Goal: Task Accomplishment & Management: Manage account settings

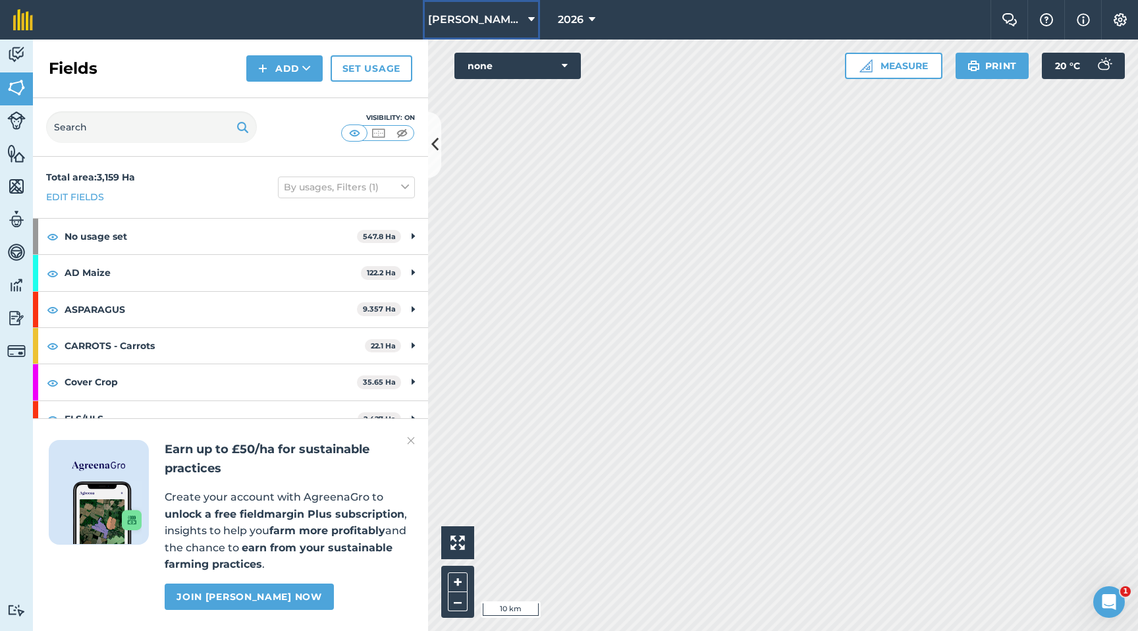
click at [535, 20] on button "[PERSON_NAME] Ltd." at bounding box center [481, 20] width 117 height 40
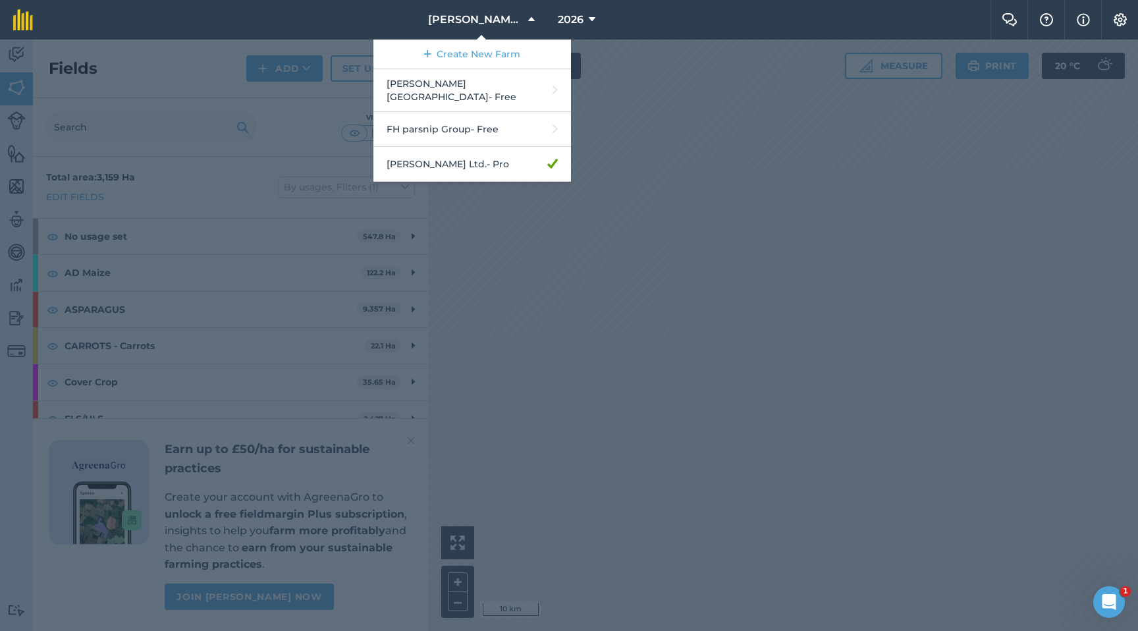
click at [626, 149] on div at bounding box center [569, 335] width 1138 height 591
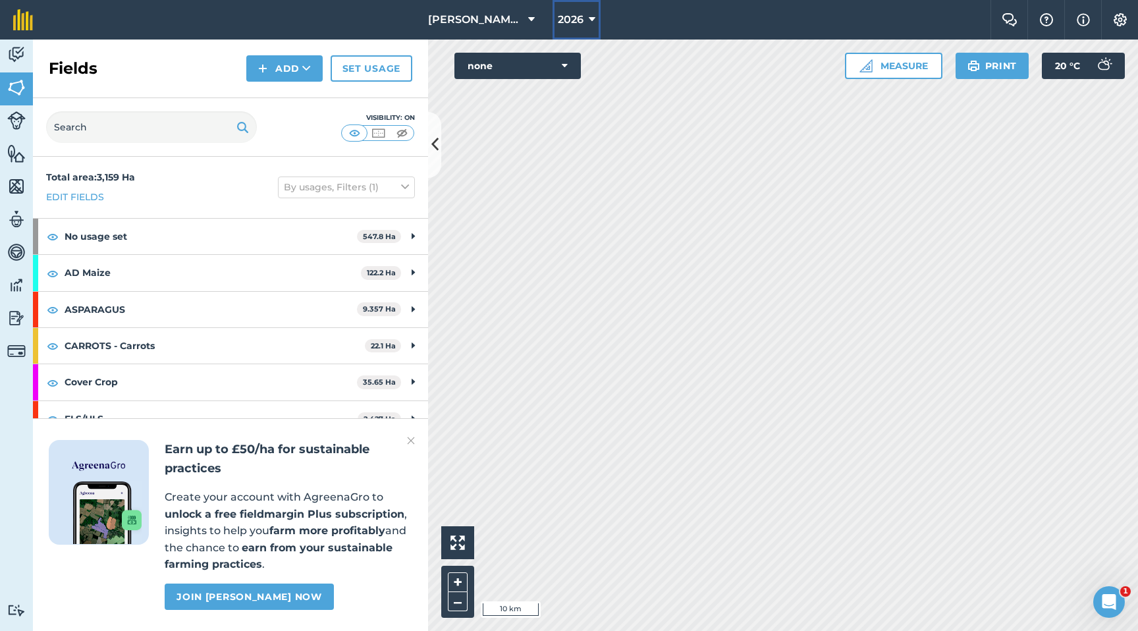
click at [596, 25] on button "2026" at bounding box center [576, 20] width 48 height 40
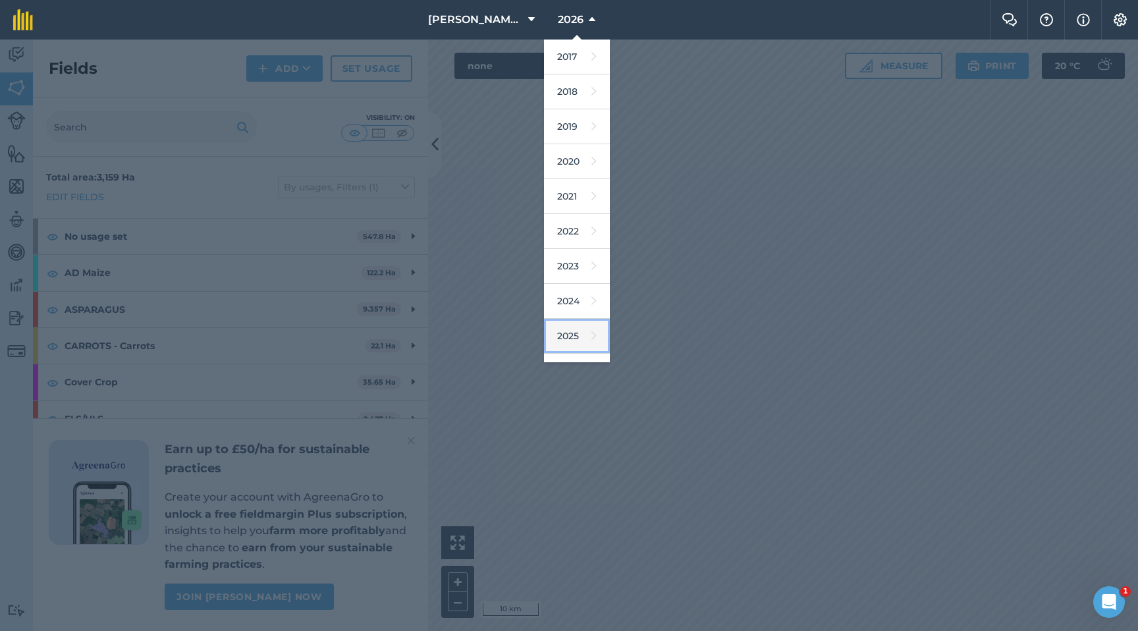
click at [582, 336] on link "2025" at bounding box center [577, 336] width 66 height 35
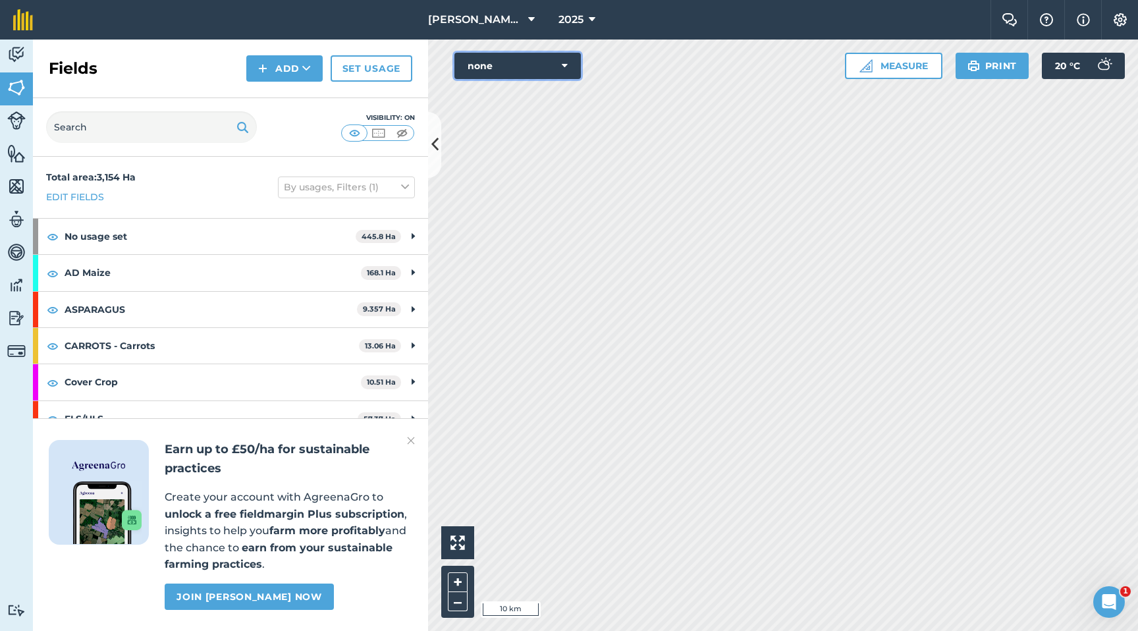
click at [572, 68] on button "none" at bounding box center [517, 66] width 126 height 26
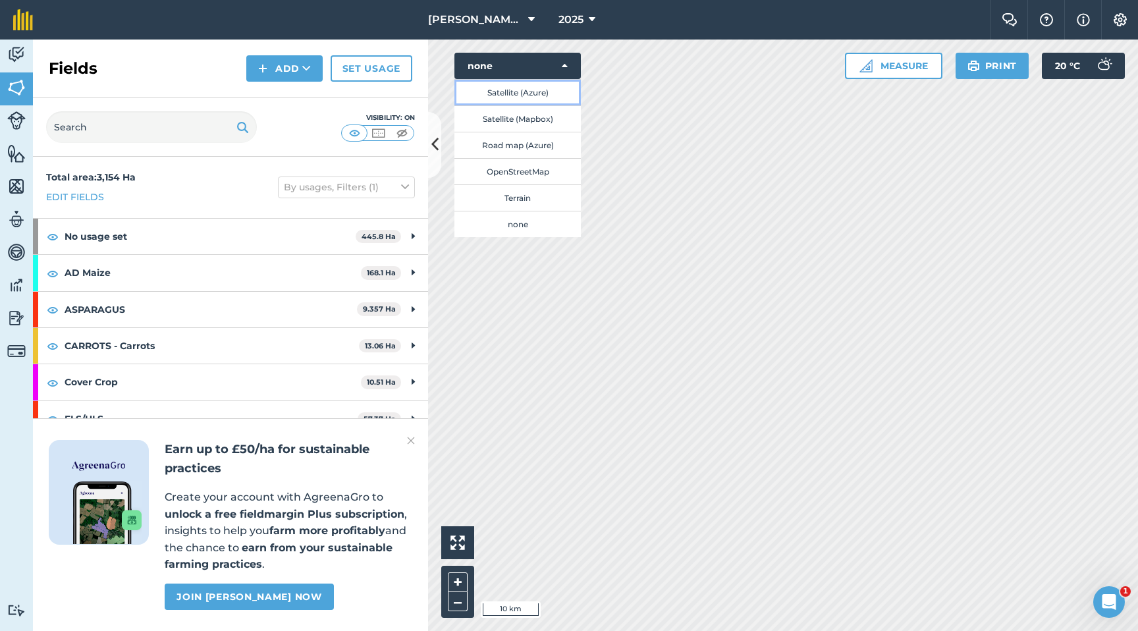
click at [543, 97] on button "Satellite (Azure)" at bounding box center [517, 92] width 126 height 26
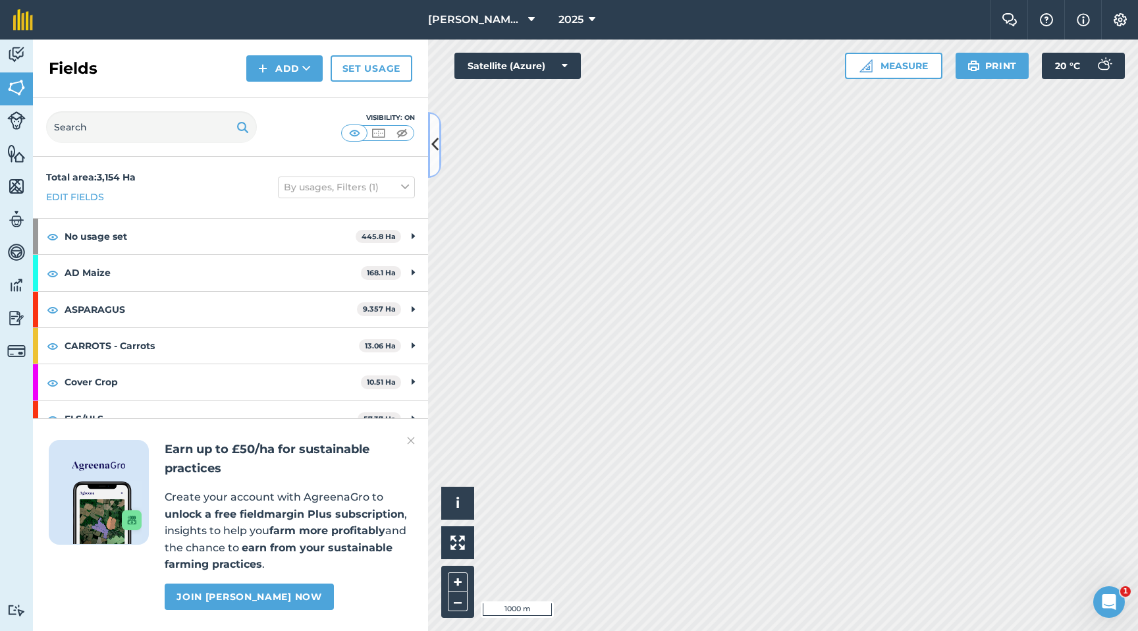
click at [440, 149] on button at bounding box center [434, 145] width 13 height 66
